Goal: Transaction & Acquisition: Purchase product/service

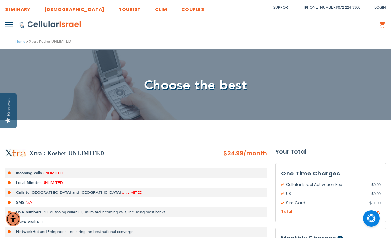
click at [324, 144] on div "Your Total One Time Charges Cellular Israel Activation Fee $ 0.00 [GEOGRAPHIC_D…" at bounding box center [331, 223] width 111 height 162
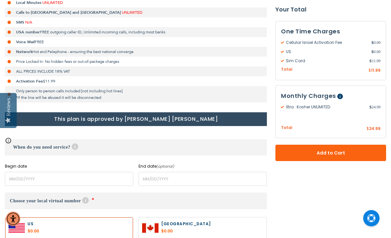
scroll to position [181, 0]
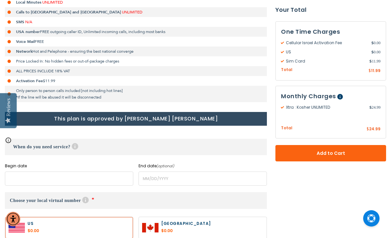
click at [14, 179] on input "name" at bounding box center [69, 179] width 129 height 14
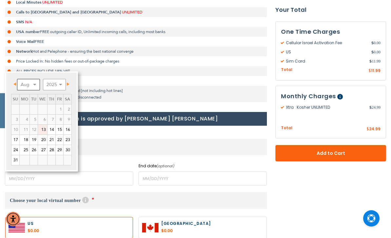
click at [36, 86] on select "Aug Sep Oct Nov Dec" at bounding box center [28, 84] width 23 height 11
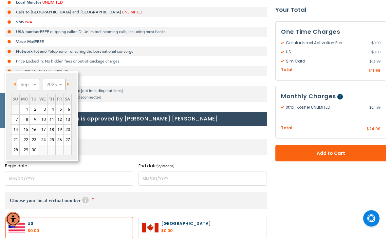
click at [28, 110] on link "1" at bounding box center [25, 110] width 10 height 10
type input "[DATE]"
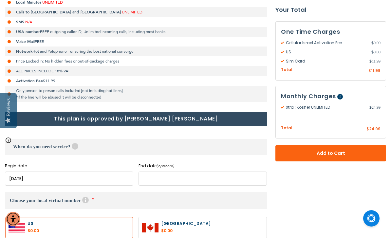
click at [146, 180] on input "name" at bounding box center [203, 179] width 129 height 14
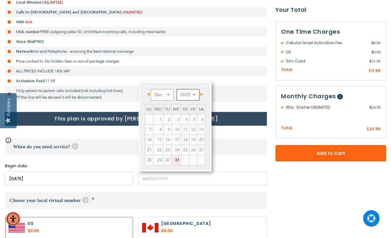
click at [196, 94] on select "2025 2026 2027 2028 2029 2030 2031 2032 2033 2034 2035" at bounding box center [188, 94] width 23 height 11
click at [164, 94] on select "Jan Feb Mar Apr May Jun [DATE] Aug Sep Oct Nov Dec" at bounding box center [162, 94] width 23 height 11
click at [170, 161] on link "30" at bounding box center [168, 160] width 8 height 10
type input "[DATE]"
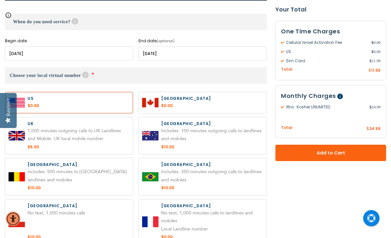
scroll to position [306, 0]
click at [54, 105] on label at bounding box center [69, 102] width 128 height 21
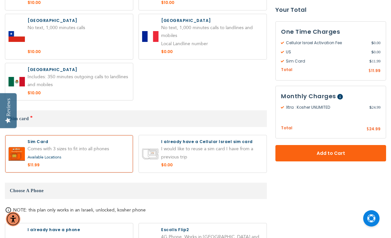
scroll to position [498, 0]
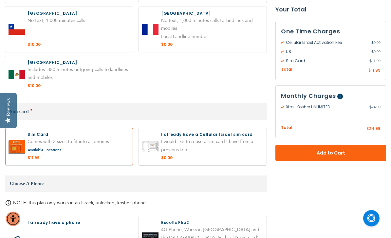
click at [69, 142] on label at bounding box center [69, 147] width 128 height 37
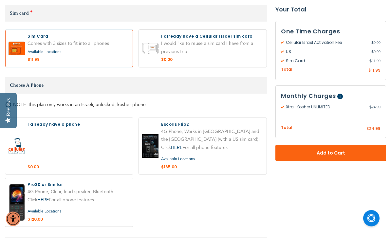
scroll to position [597, 0]
click at [55, 142] on label at bounding box center [69, 146] width 128 height 57
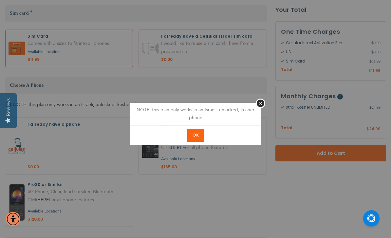
click at [199, 142] on button "OK" at bounding box center [196, 135] width 17 height 13
radio input "true"
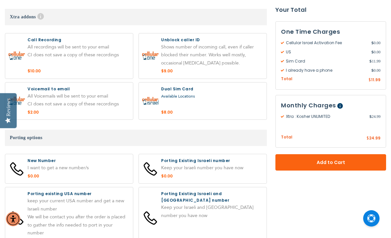
scroll to position [891, 0]
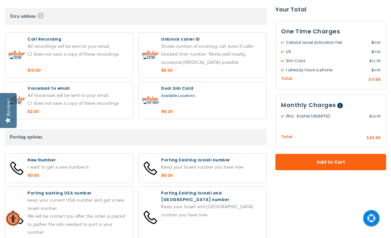
click at [37, 165] on label at bounding box center [69, 168] width 128 height 29
radio input "true"
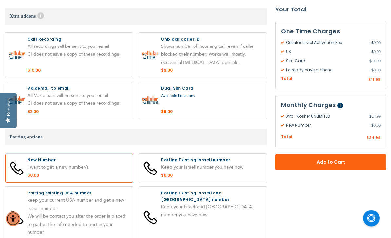
scroll to position [892, 0]
click at [49, 204] on label at bounding box center [69, 217] width 128 height 61
radio input "true"
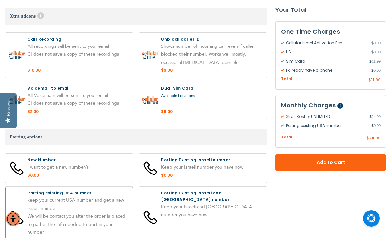
click at [33, 165] on label at bounding box center [69, 168] width 128 height 29
click at [53, 161] on label at bounding box center [69, 168] width 128 height 29
radio input "true"
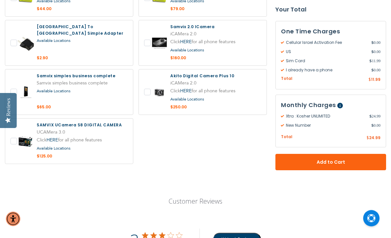
scroll to position [1196, 0]
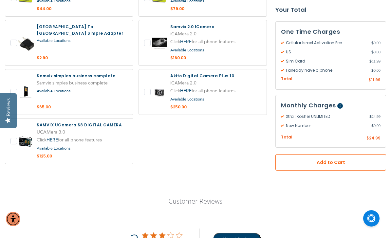
click at [346, 154] on button "Add to Cart" at bounding box center [331, 162] width 111 height 16
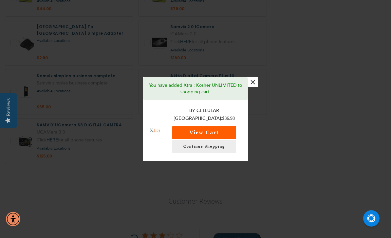
click at [220, 139] on button "View Cart" at bounding box center [204, 132] width 64 height 13
